Goal: Task Accomplishment & Management: Manage account settings

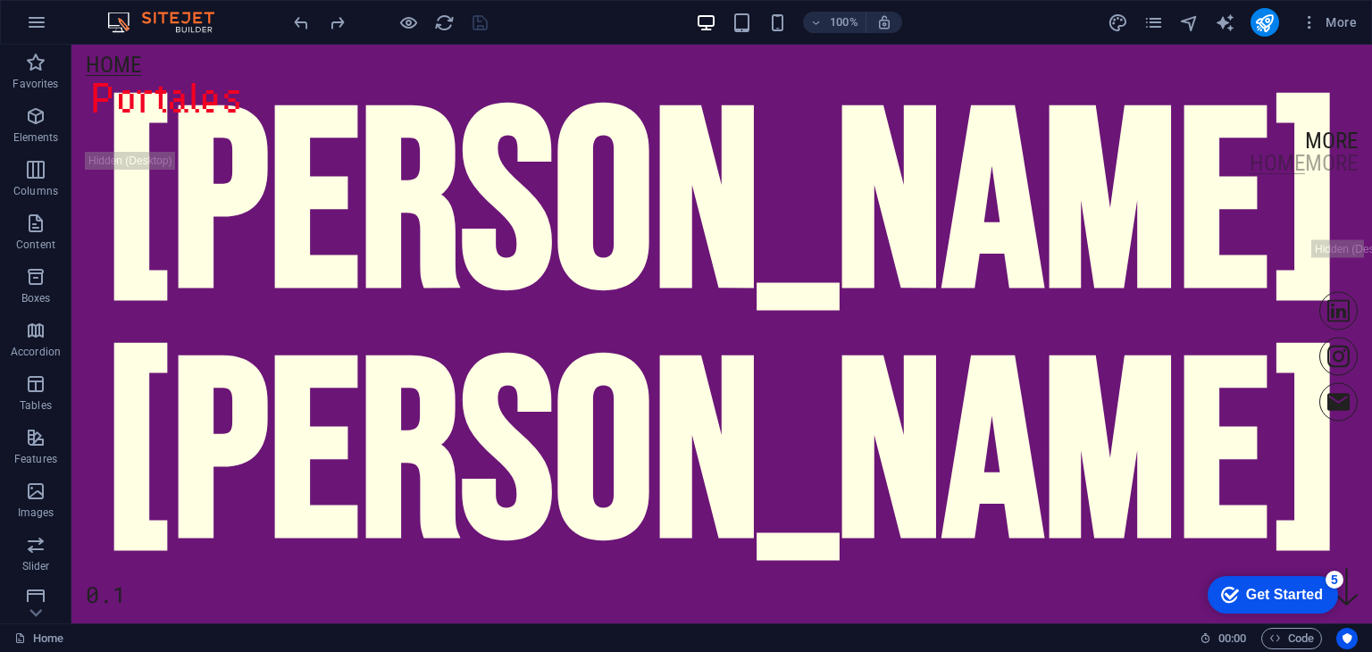
click at [1137, 14] on div "More" at bounding box center [1236, 22] width 256 height 29
click at [1125, 18] on icon "design" at bounding box center [1118, 23] width 21 height 21
select select "px"
select select "400"
select select "px"
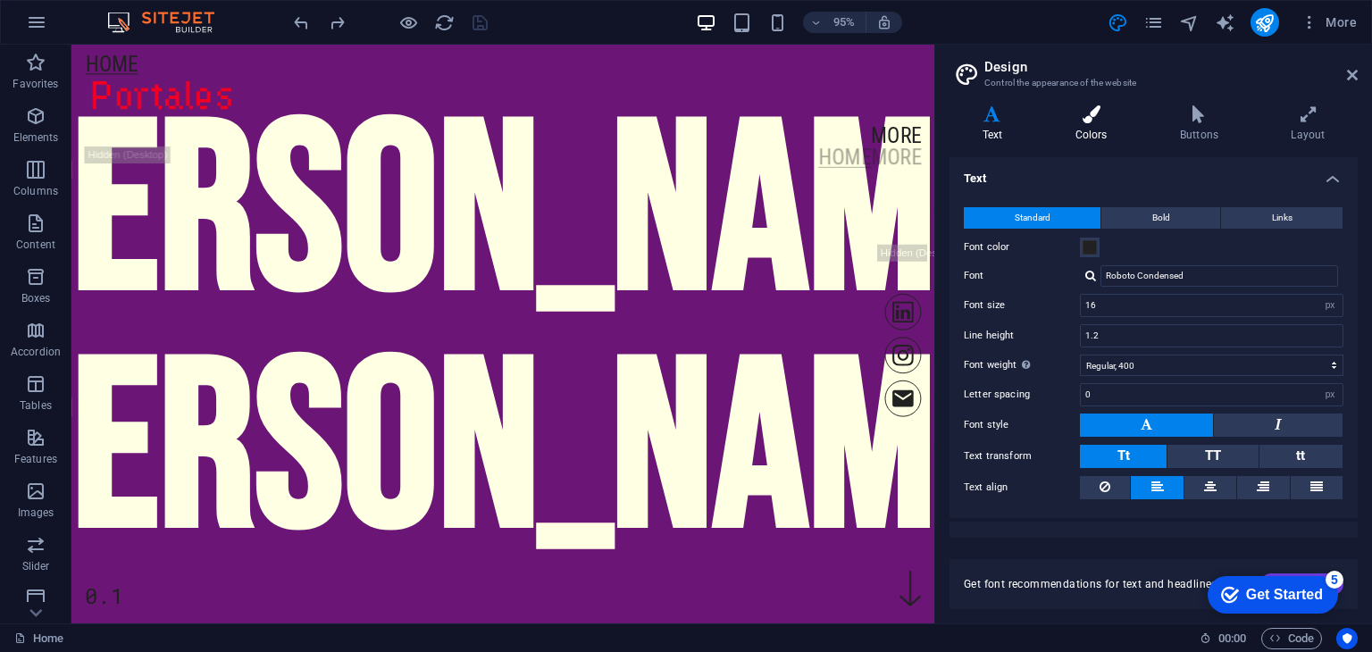
click at [1097, 131] on h4 "Colors" at bounding box center [1095, 124] width 105 height 38
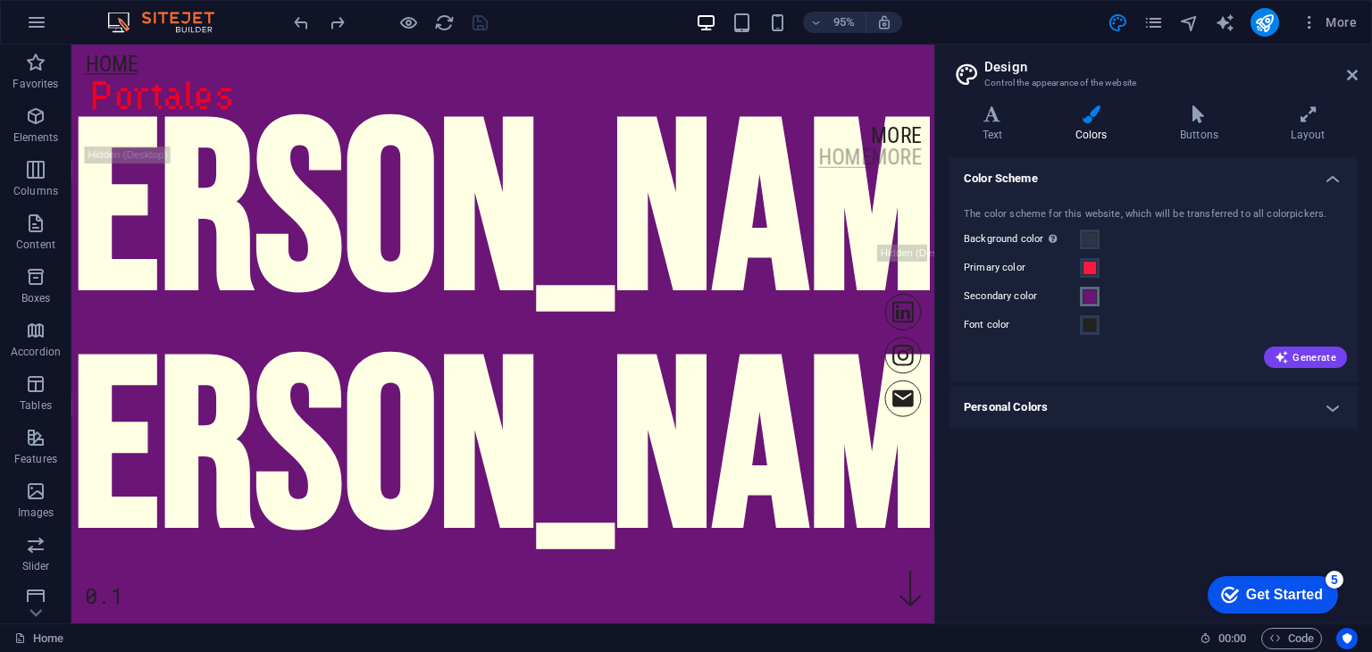
click at [1089, 297] on span at bounding box center [1090, 296] width 14 height 14
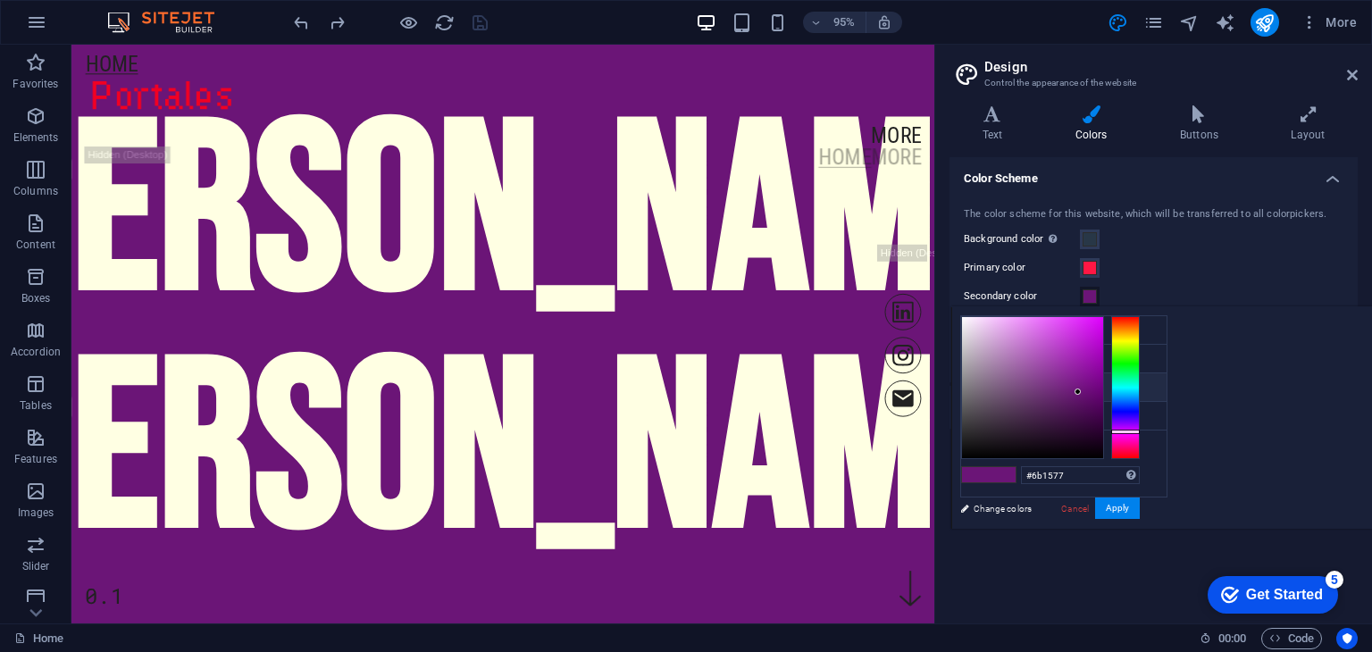
click at [1115, 387] on li "Secondary color #6b1577" at bounding box center [1064, 387] width 206 height 29
drag, startPoint x: 1323, startPoint y: 474, endPoint x: 1162, endPoint y: 486, distance: 161.2
click at [1168, 482] on div "less Background color #283747 Primary color #ff1744 Secondary color #6b1577 Fon…" at bounding box center [1162, 417] width 421 height 222
paste input "5D3FD3"
type input "#5d3fd3"
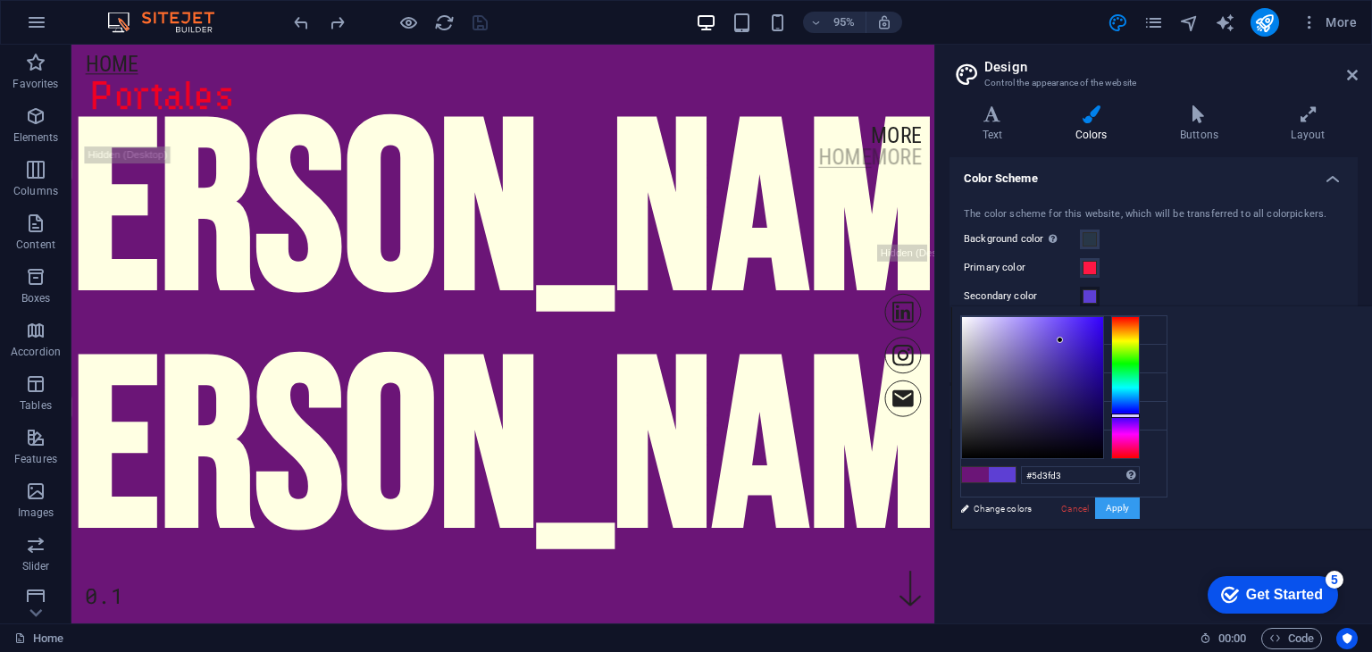
click at [1140, 512] on button "Apply" at bounding box center [1117, 508] width 45 height 21
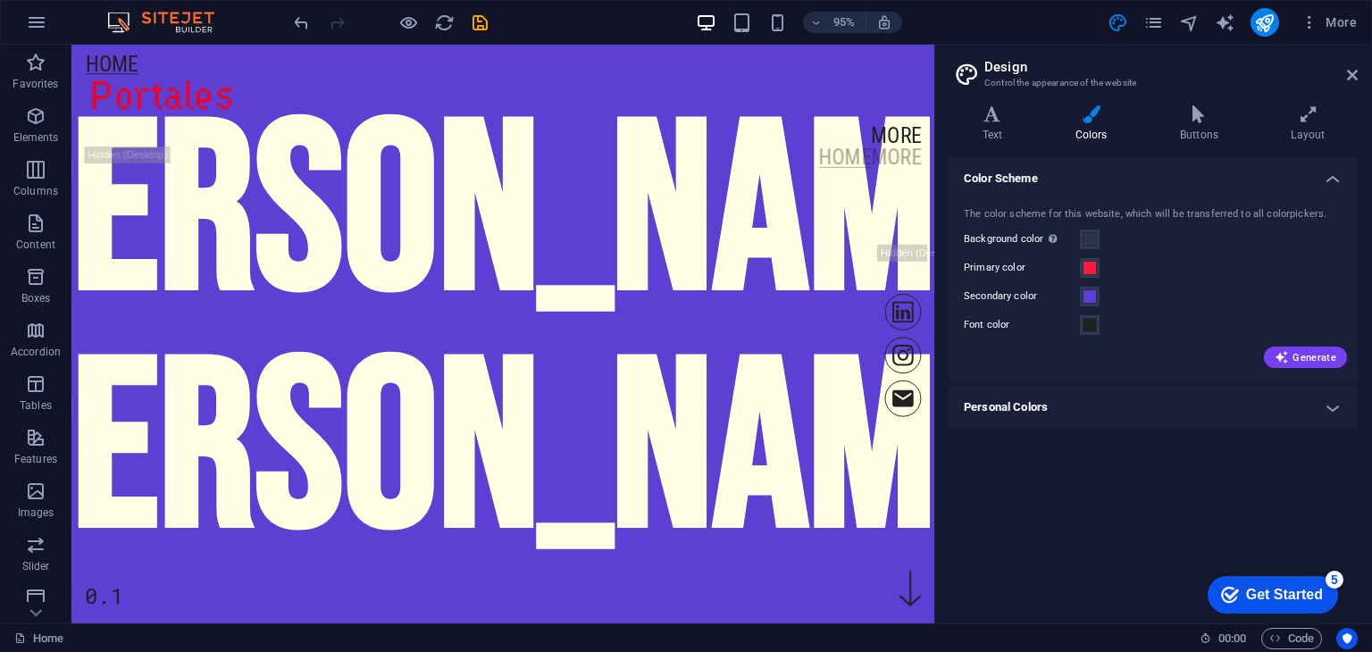
click at [1362, 77] on aside "Design Control the appearance of the website Variants Text Colors Buttons Layou…" at bounding box center [1154, 334] width 438 height 579
click at [1352, 71] on icon at bounding box center [1352, 75] width 11 height 14
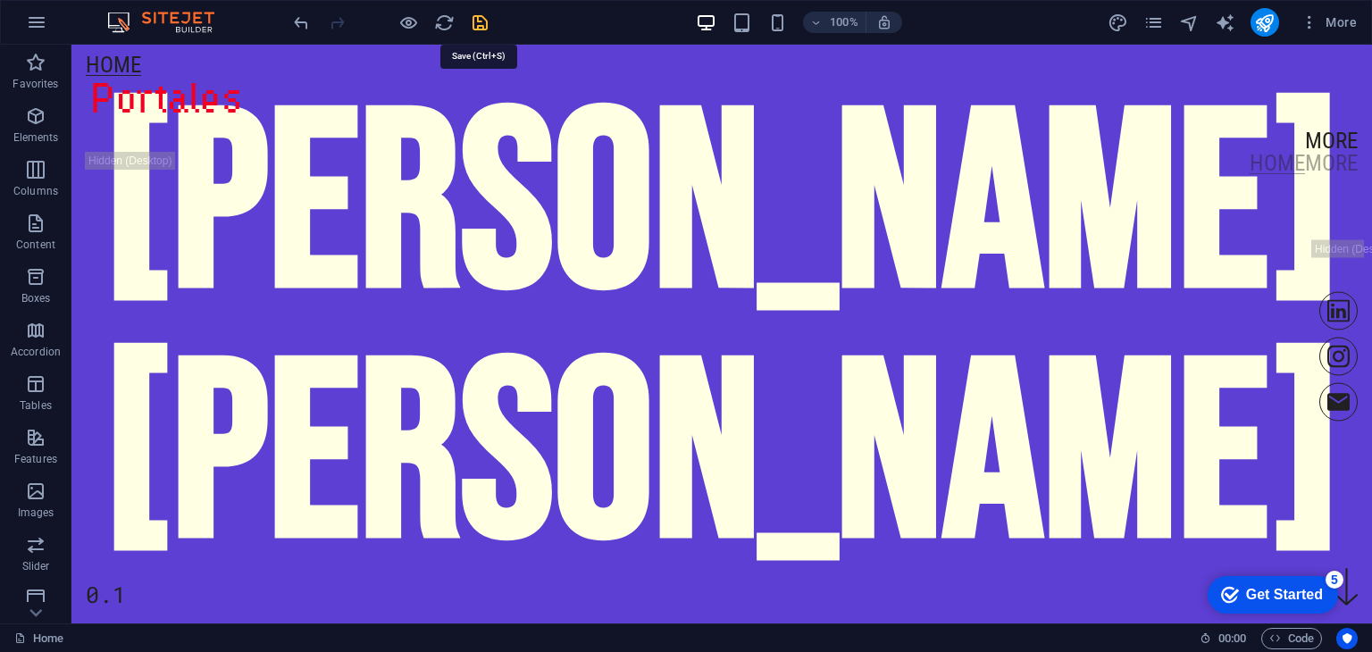
click at [483, 28] on icon "save" at bounding box center [480, 23] width 21 height 21
